Goal: Task Accomplishment & Management: Use online tool/utility

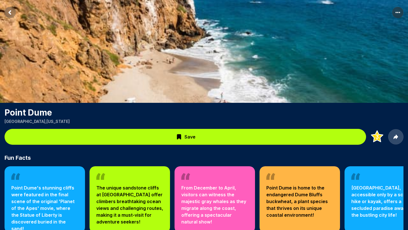
scroll to position [7, 0]
click at [399, 10] on rect "More options" at bounding box center [397, 12] width 11 height 11
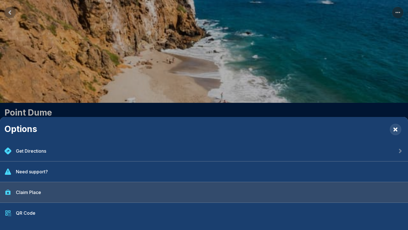
click at [104, 195] on div "Claim Place" at bounding box center [204, 192] width 408 height 21
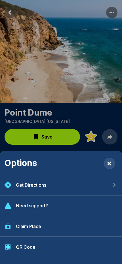
click at [58, 228] on div "Claim Place" at bounding box center [61, 226] width 122 height 21
click at [28, 225] on div "Claim Place" at bounding box center [28, 226] width 25 height 7
click at [109, 160] on rect "Close" at bounding box center [109, 163] width 11 height 11
